Goal: Check status

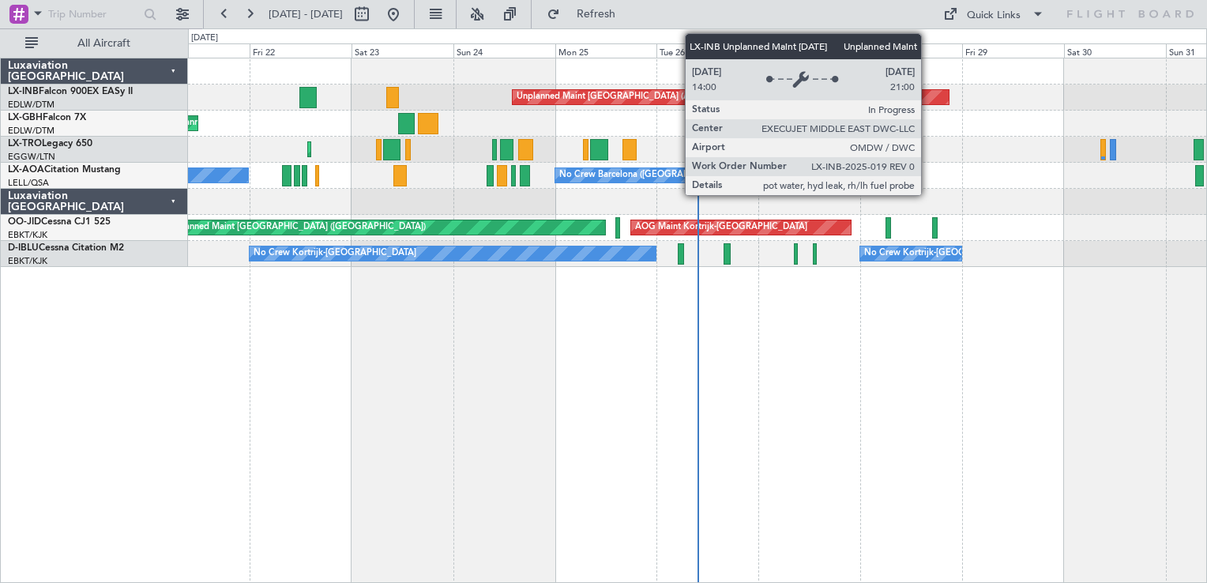
click at [928, 96] on div "Unplanned Maint [GEOGRAPHIC_DATA] (Al Maktoum Intl)" at bounding box center [731, 97] width 436 height 14
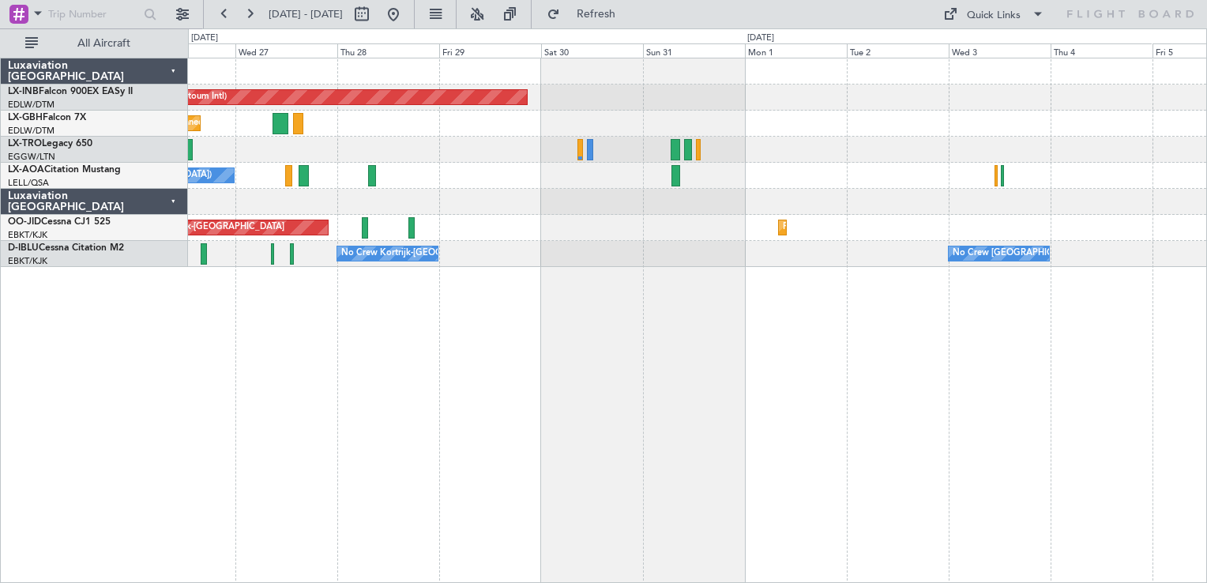
click at [394, 355] on div "Unplanned Maint Dubai (Al Maktoum Intl) Planned Maint Nice (Côte d'Azur Airport…" at bounding box center [697, 320] width 1019 height 525
